Goal: Find contact information: Find contact information

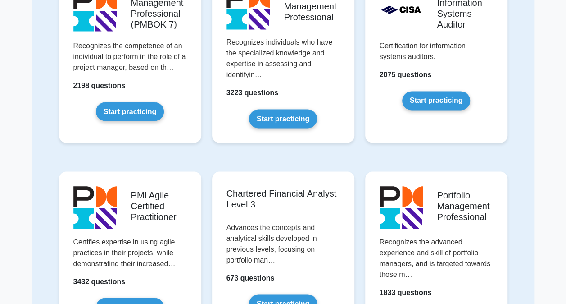
scroll to position [768, 0]
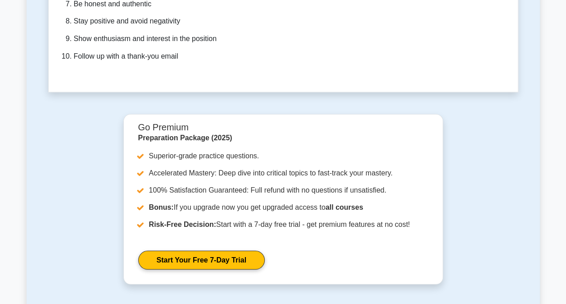
scroll to position [2818, 0]
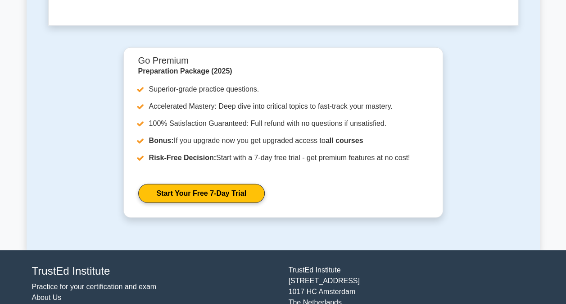
drag, startPoint x: 372, startPoint y: 268, endPoint x: 287, endPoint y: 267, distance: 85.6
click at [287, 267] on div "TrustEd Institute Kerkstraat 310 1017 HC Amsterdam The Netherlands support@trus…" at bounding box center [411, 299] width 257 height 71
drag, startPoint x: 287, startPoint y: 267, endPoint x: 293, endPoint y: 268, distance: 6.8
copy div "[EMAIL_ADDRESS][DOMAIN_NAME]"
